Goal: Task Accomplishment & Management: Manage account settings

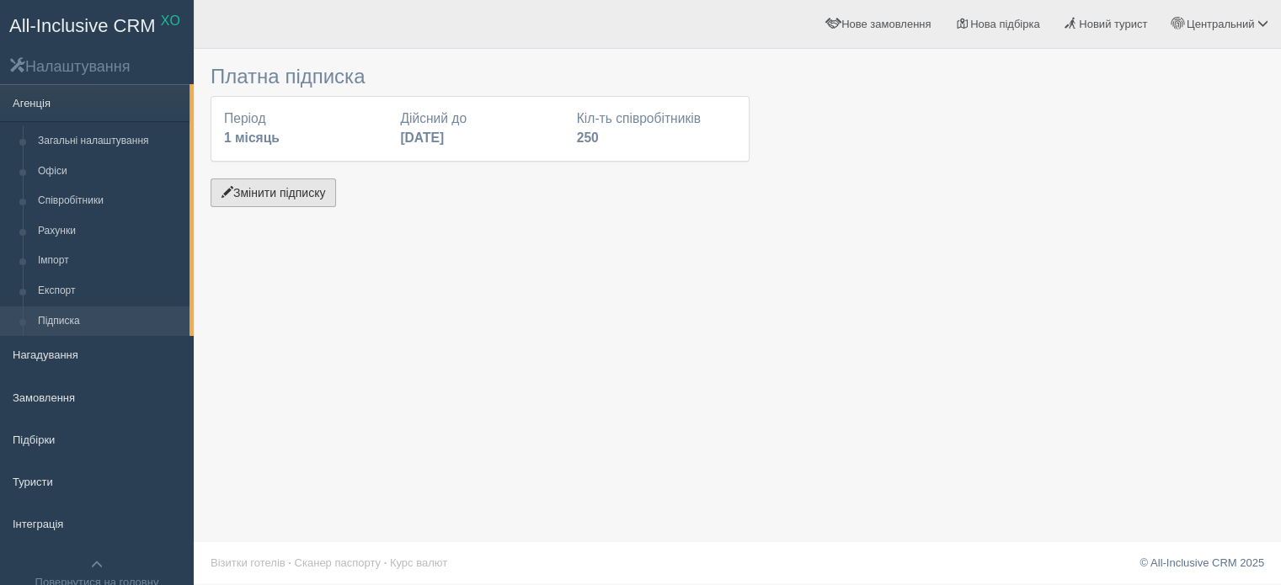
click at [294, 182] on button "Змінити підписку" at bounding box center [273, 193] width 125 height 29
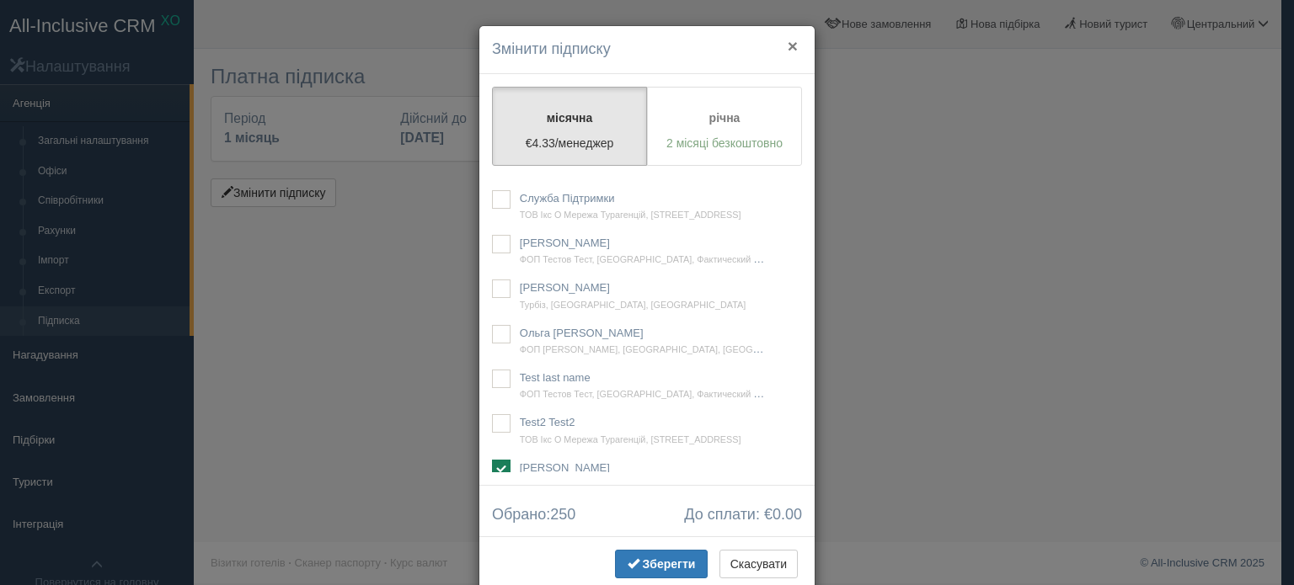
click at [647, 46] on button "×" at bounding box center [792, 46] width 10 height 18
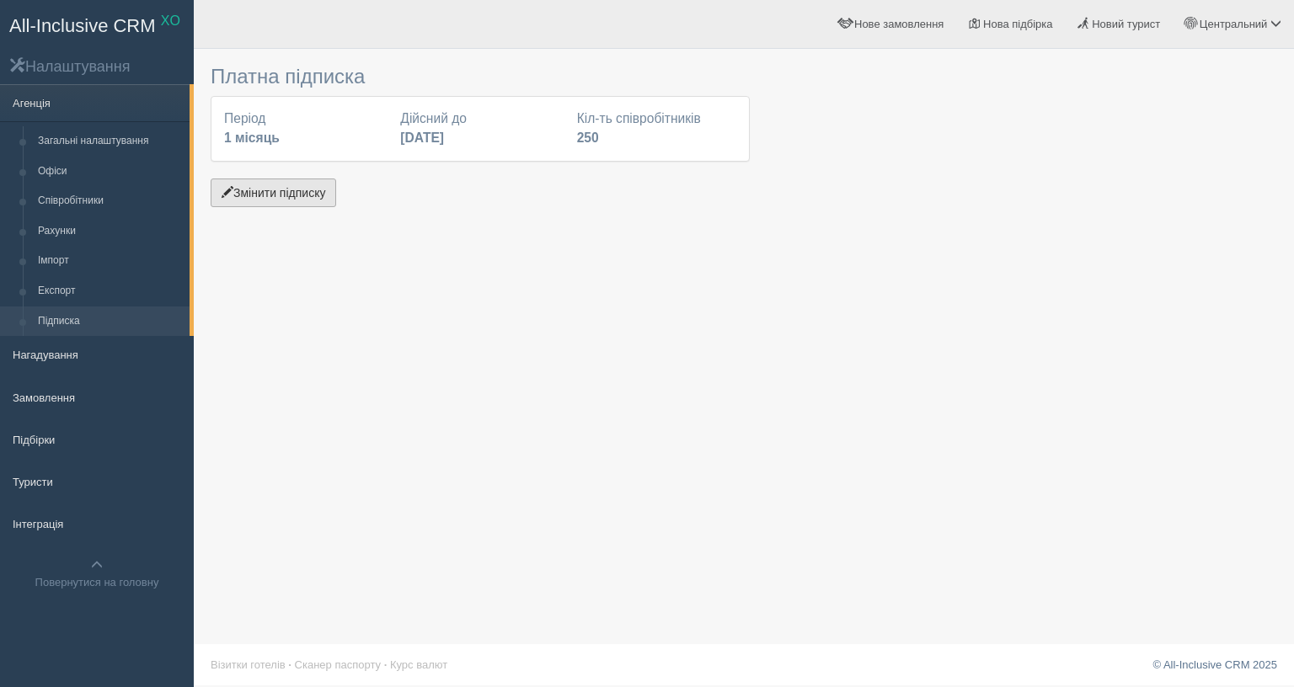
click at [287, 184] on button "Змінити підписку" at bounding box center [273, 193] width 125 height 29
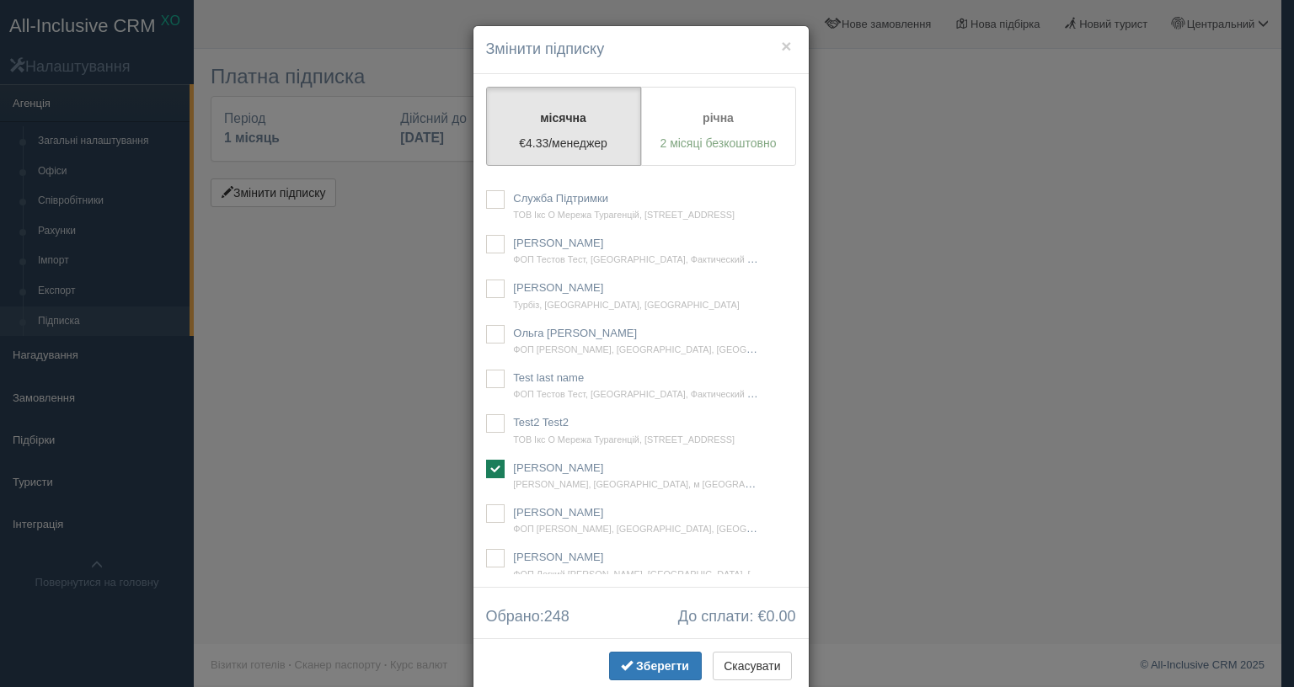
click at [916, 254] on div "× Змінити підписку місячна €4.33/менеджер річна 2 місяці безкоштовно Будь ласка…" at bounding box center [647, 343] width 1294 height 687
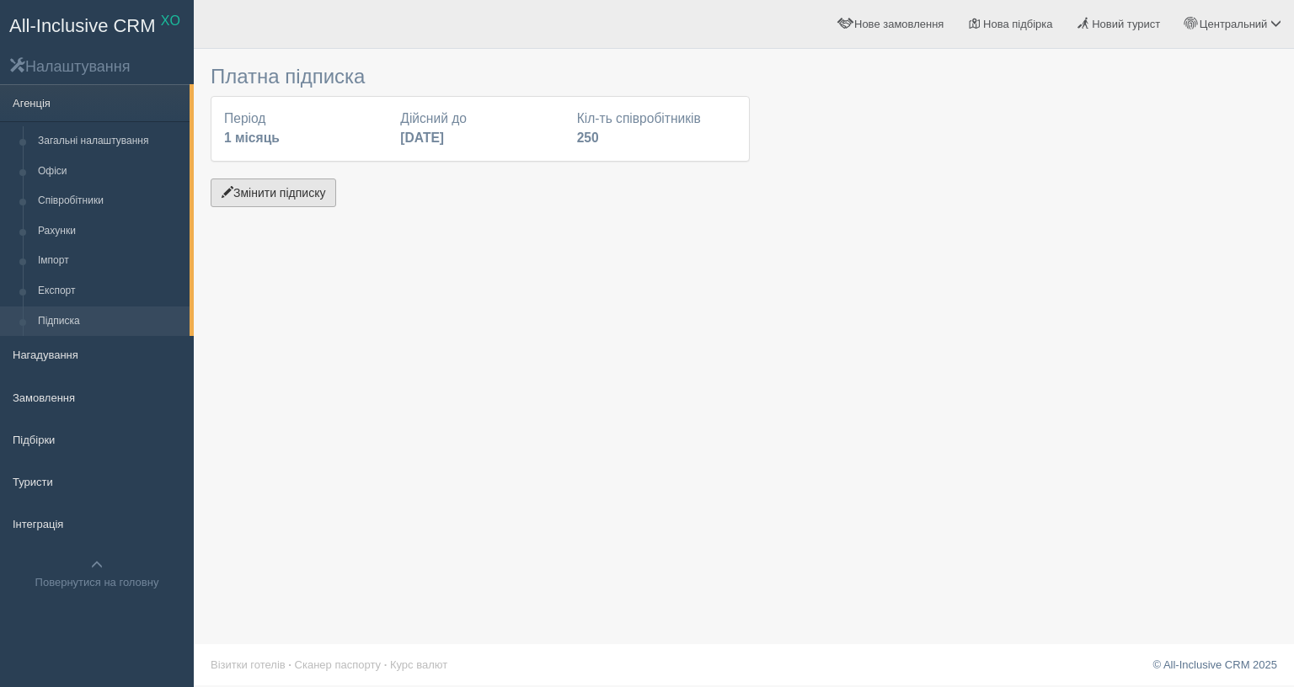
click at [261, 195] on button "Змінити підписку" at bounding box center [273, 193] width 125 height 29
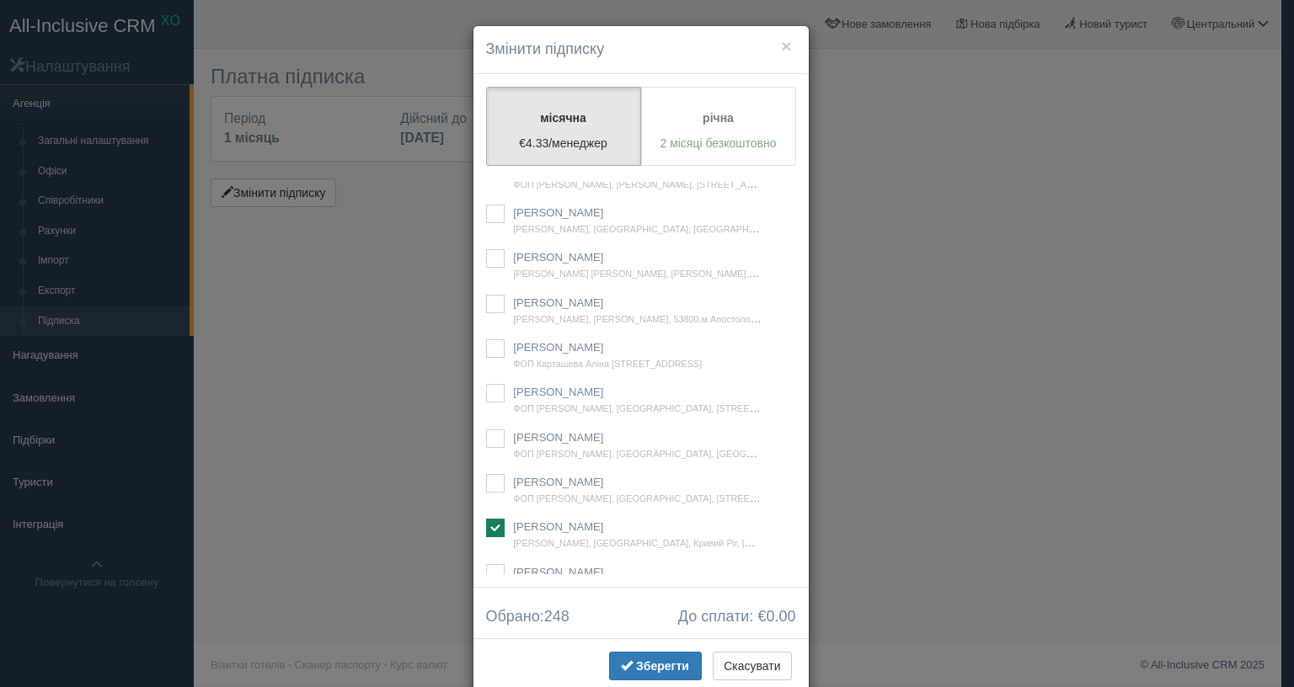
scroll to position [5572, 0]
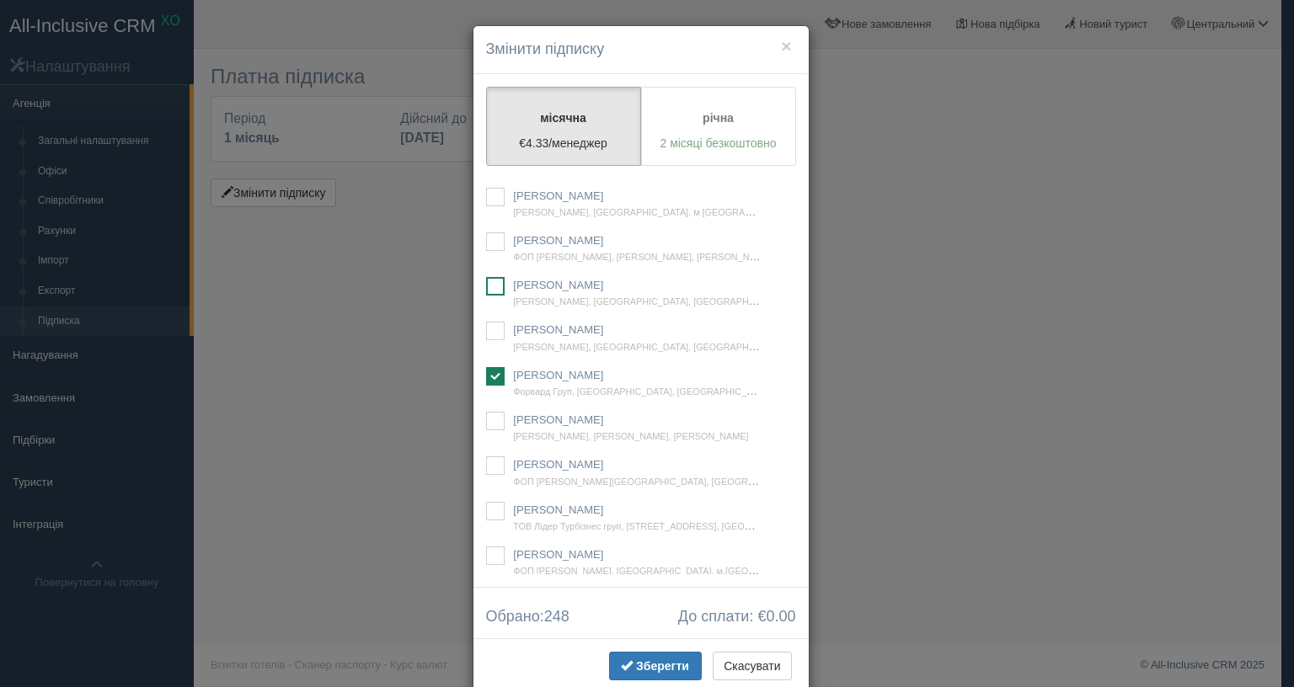
click at [488, 296] on ins at bounding box center [495, 286] width 19 height 19
checkbox input "true"
click at [649, 659] on span "Зберегти" at bounding box center [662, 665] width 53 height 13
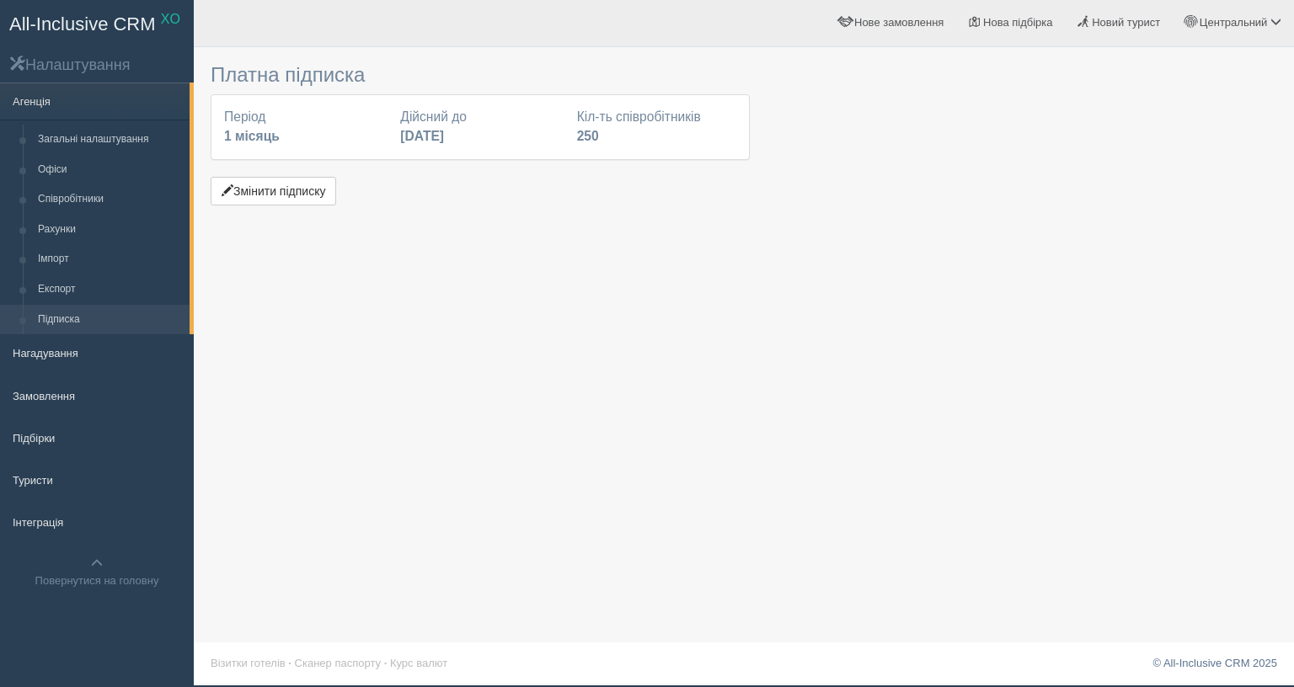
scroll to position [49, 0]
click at [915, 557] on html "All-Inclusive CRM XO Налаштування Агенція Загальні налаштування Офіси Співробіт…" at bounding box center [647, 341] width 1294 height 687
